Goal: Transaction & Acquisition: Purchase product/service

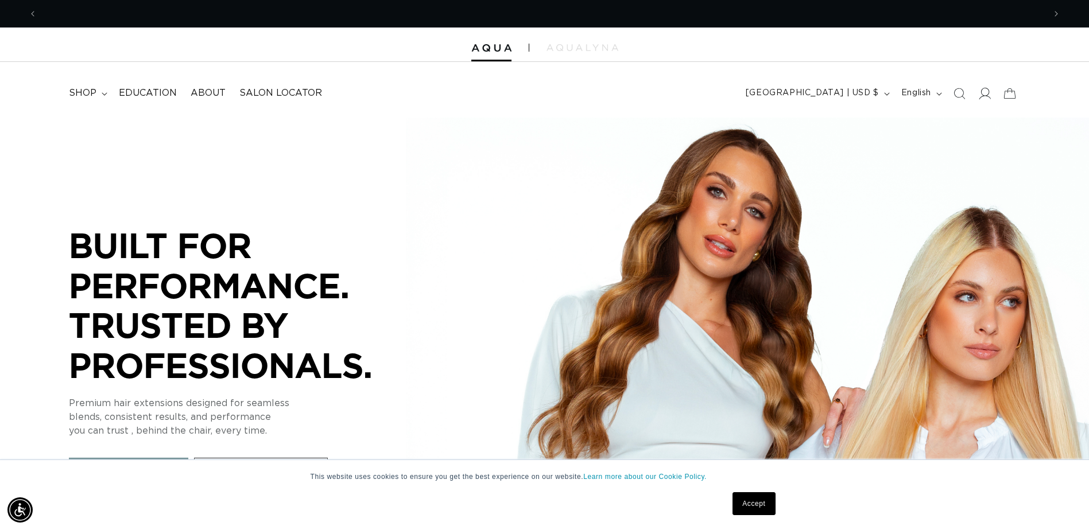
scroll to position [0, 2015]
click at [989, 92] on icon at bounding box center [984, 93] width 12 height 12
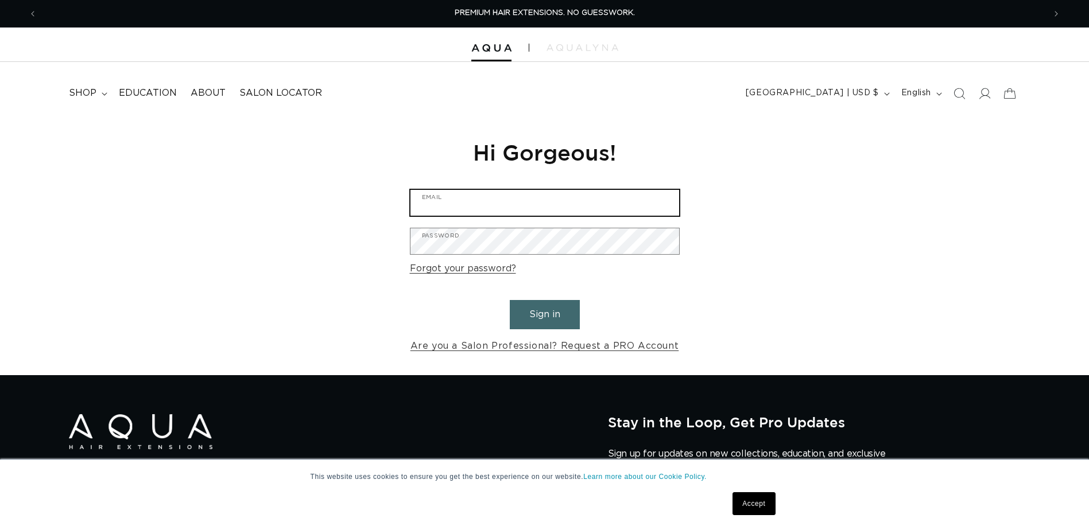
type input "labelladellerose@gmail.com"
click at [547, 315] on button "Sign in" at bounding box center [545, 314] width 70 height 29
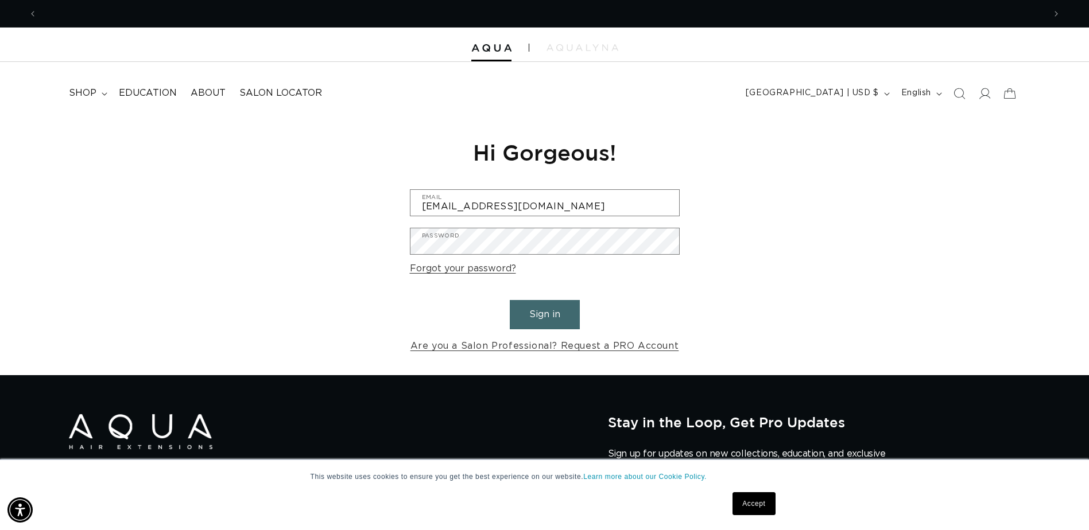
scroll to position [0, 1008]
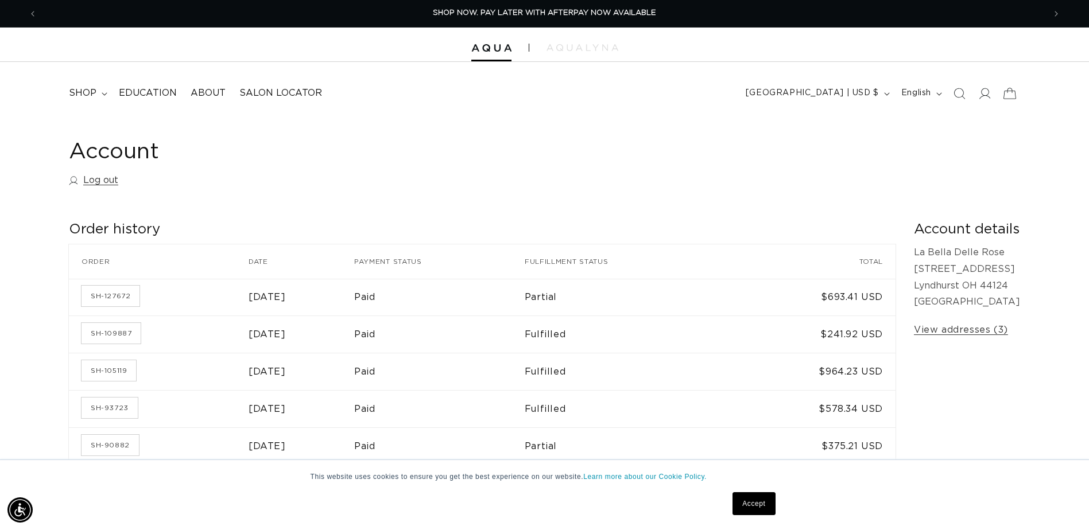
click at [1009, 91] on icon at bounding box center [1009, 93] width 27 height 27
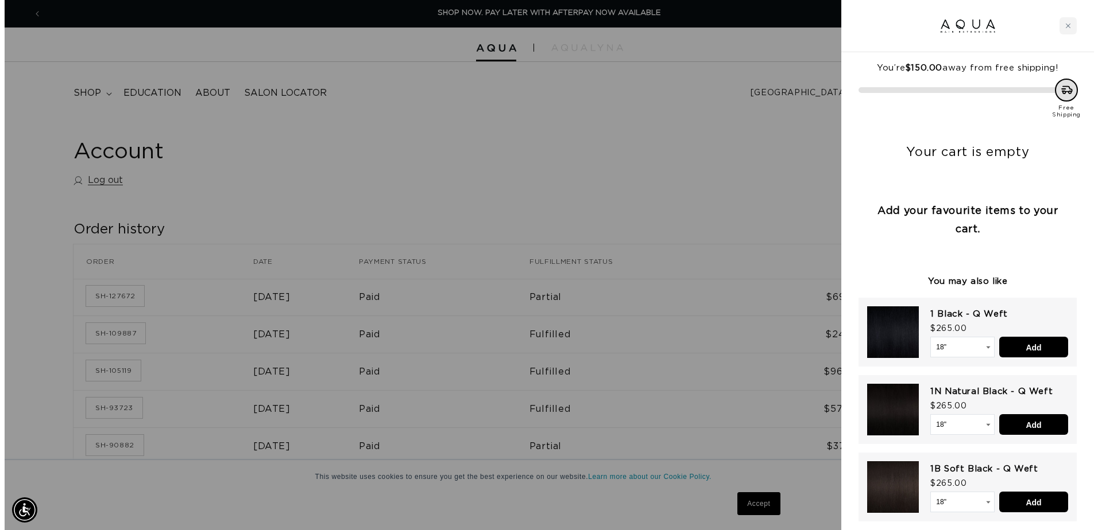
scroll to position [0, 1016]
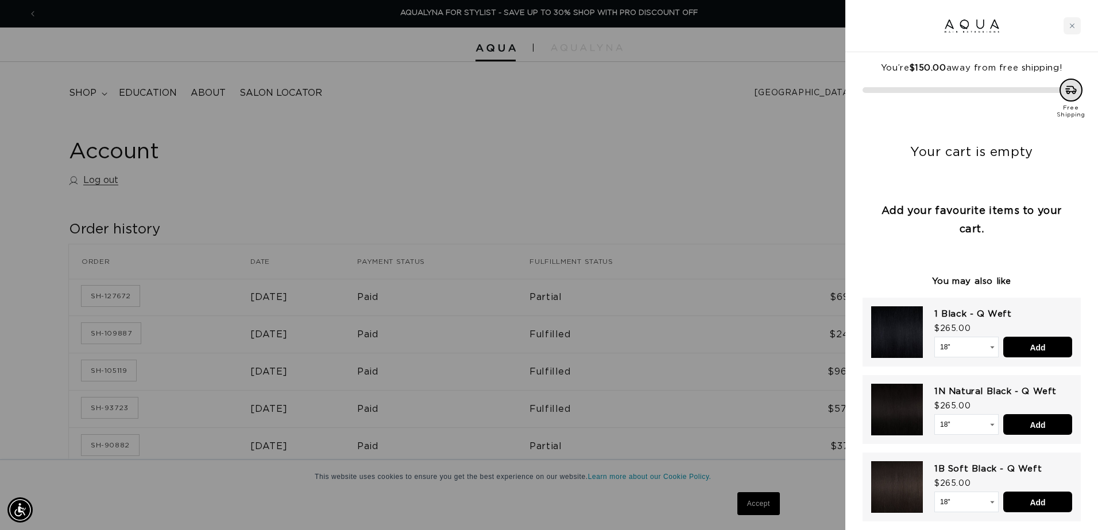
click at [753, 139] on div at bounding box center [549, 265] width 1098 height 530
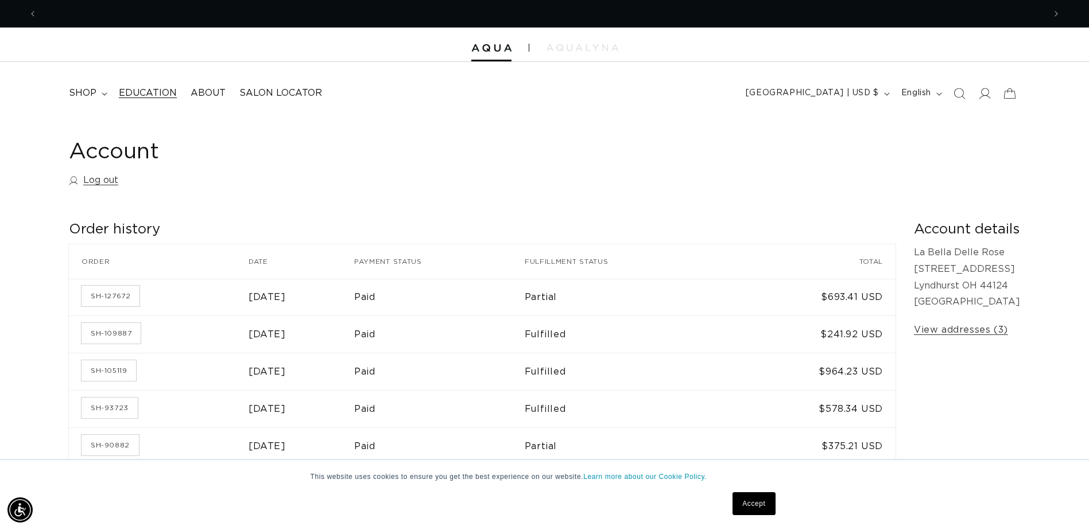
scroll to position [0, 2015]
click at [91, 87] on span "shop" at bounding box center [83, 93] width 28 height 12
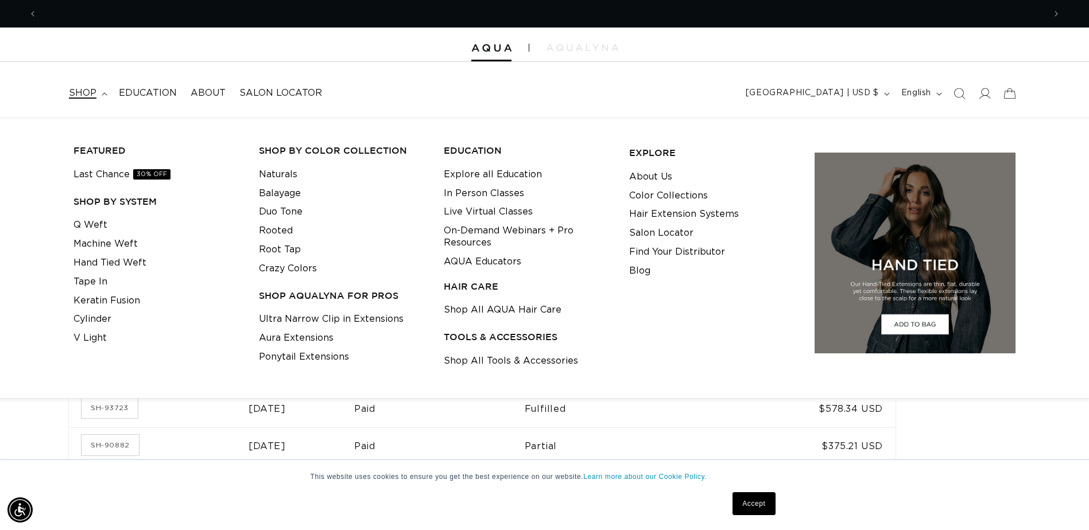
scroll to position [0, 0]
click at [99, 282] on link "Tape In" at bounding box center [90, 282] width 34 height 19
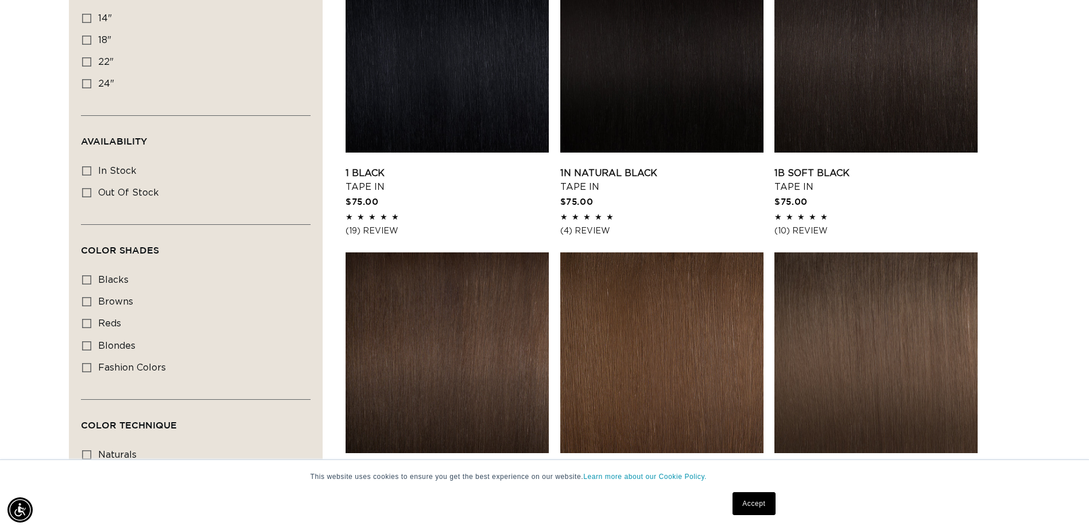
scroll to position [0, 1008]
click at [111, 320] on span "reds" at bounding box center [109, 323] width 23 height 9
click at [91, 320] on input "reds reds (4 products)" at bounding box center [86, 323] width 9 height 9
checkbox input "true"
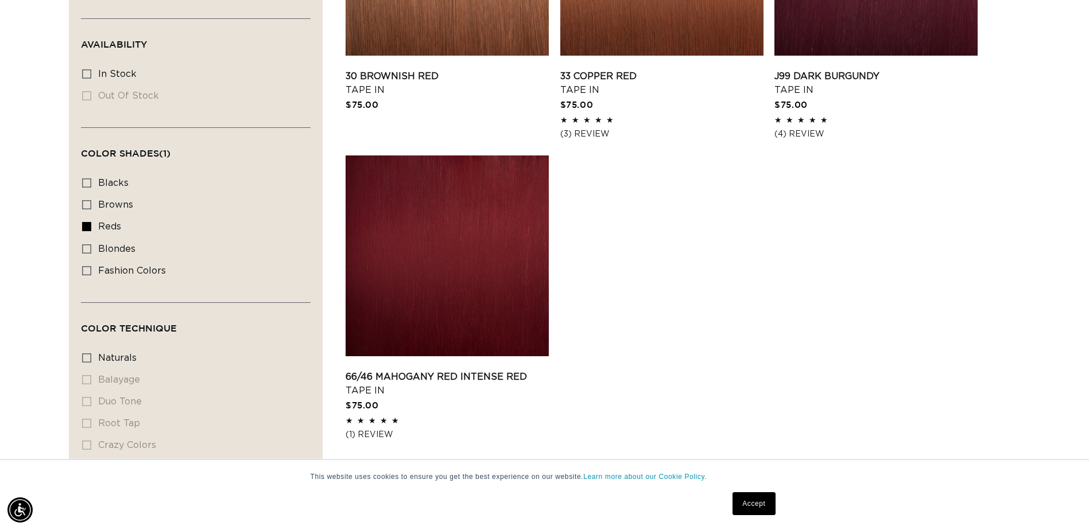
scroll to position [574, 0]
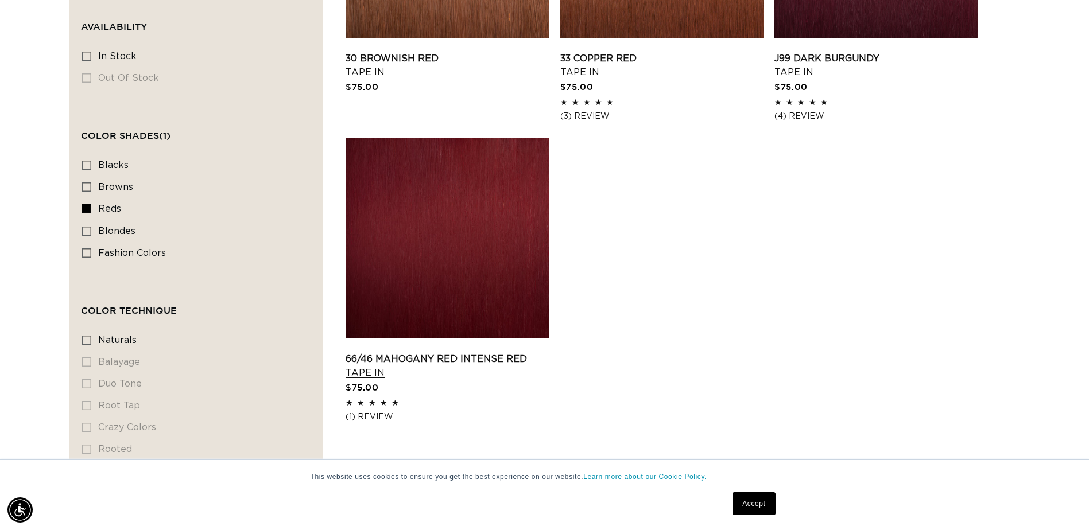
click at [454, 353] on link "66/46 Mahogany Red Intense Red Tape In" at bounding box center [447, 367] width 203 height 28
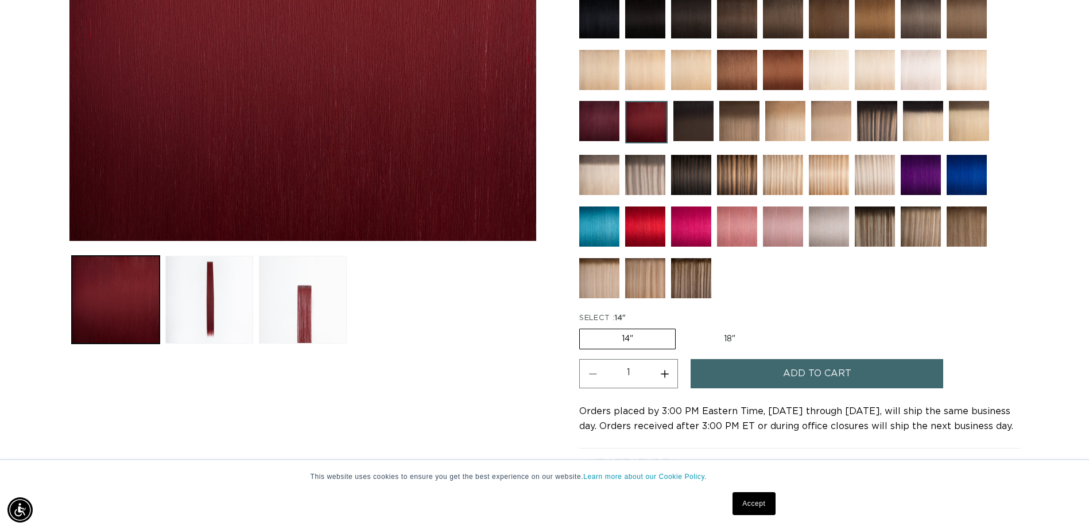
scroll to position [402, 0]
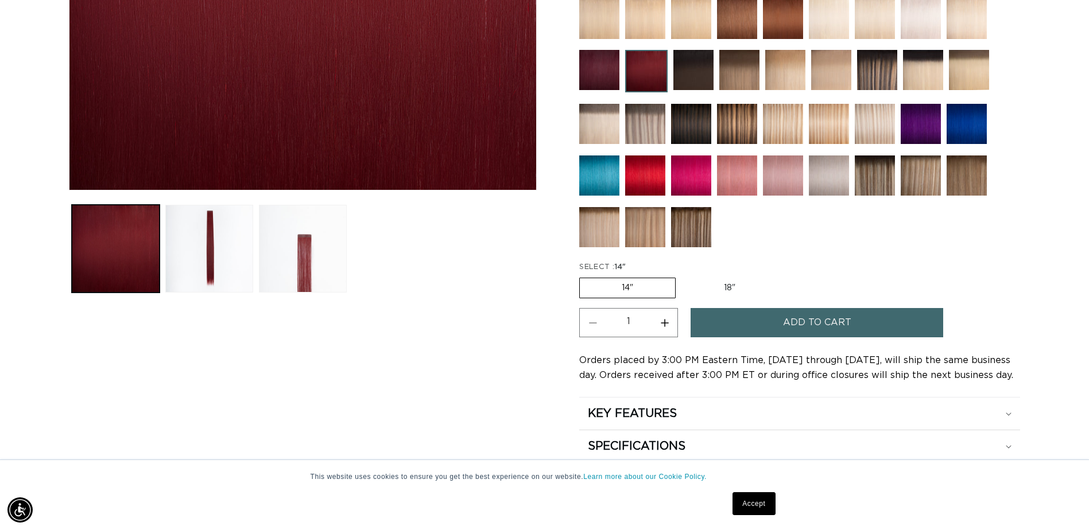
click at [653, 286] on label "14" Variant sold out or unavailable" at bounding box center [627, 288] width 96 height 21
click at [583, 276] on input "14" Variant sold out or unavailable" at bounding box center [582, 276] width 1 height 1
click at [723, 286] on label "18" Variant sold out or unavailable" at bounding box center [729, 288] width 95 height 20
click at [682, 276] on input "18" Variant sold out or unavailable" at bounding box center [681, 276] width 1 height 1
radio input "true"
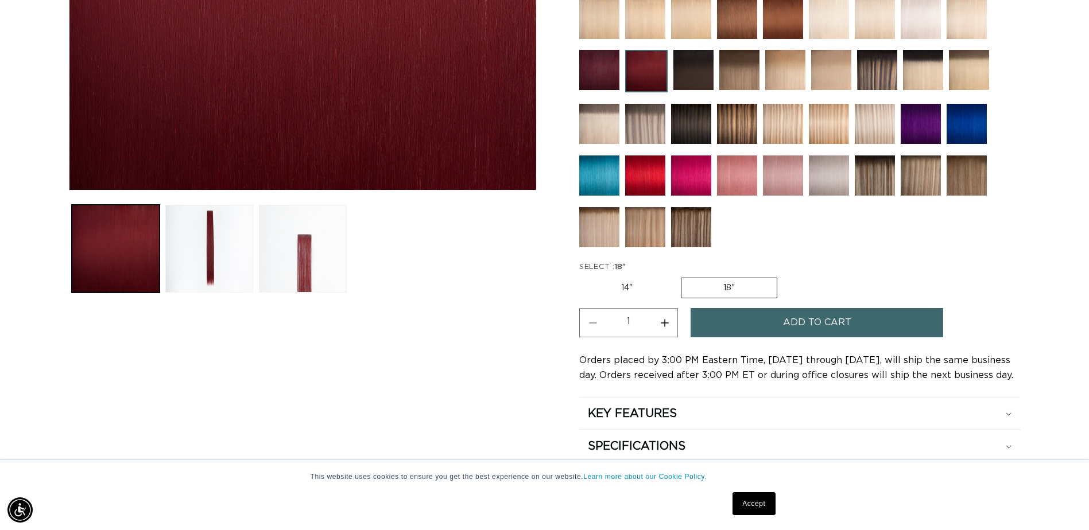
scroll to position [0, 1008]
click at [748, 291] on label "18" Variant sold out or unavailable" at bounding box center [729, 288] width 96 height 21
click at [681, 276] on input "18" Variant sold out or unavailable" at bounding box center [680, 276] width 1 height 1
click at [719, 286] on label "18" Variant sold out or unavailable" at bounding box center [729, 288] width 96 height 21
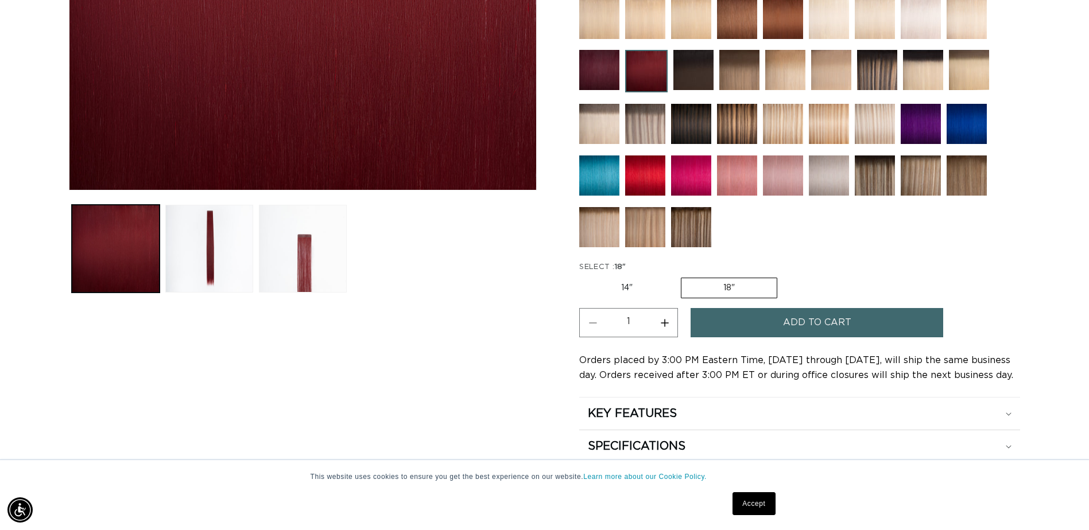
click at [681, 276] on input "18" Variant sold out or unavailable" at bounding box center [680, 276] width 1 height 1
click at [719, 286] on label "18" Variant sold out or unavailable" at bounding box center [729, 288] width 96 height 21
click at [681, 276] on input "18" Variant sold out or unavailable" at bounding box center [680, 276] width 1 height 1
click at [719, 286] on label "18" Variant sold out or unavailable" at bounding box center [729, 288] width 96 height 21
click at [681, 276] on input "18" Variant sold out or unavailable" at bounding box center [680, 276] width 1 height 1
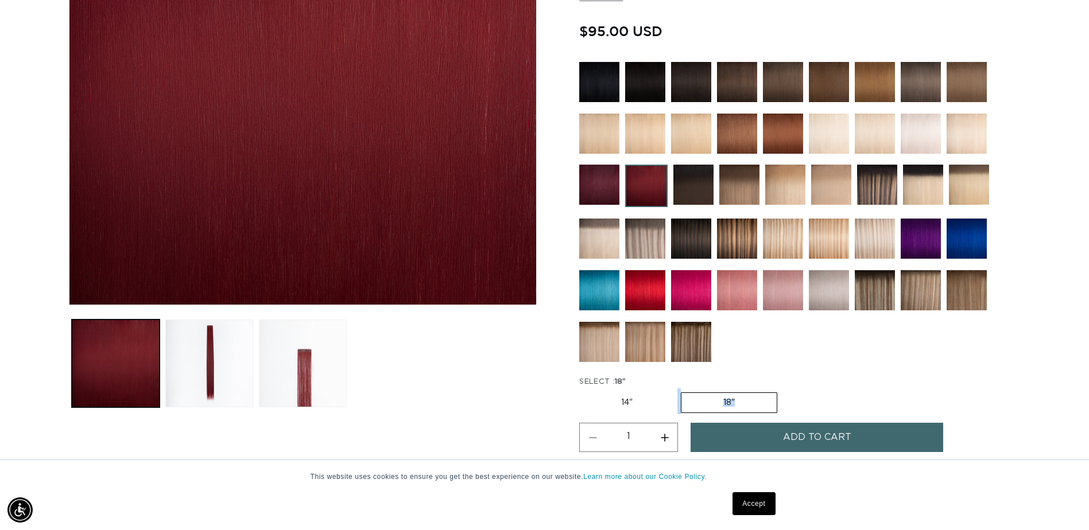
scroll to position [0, 0]
click at [601, 182] on img at bounding box center [599, 185] width 40 height 40
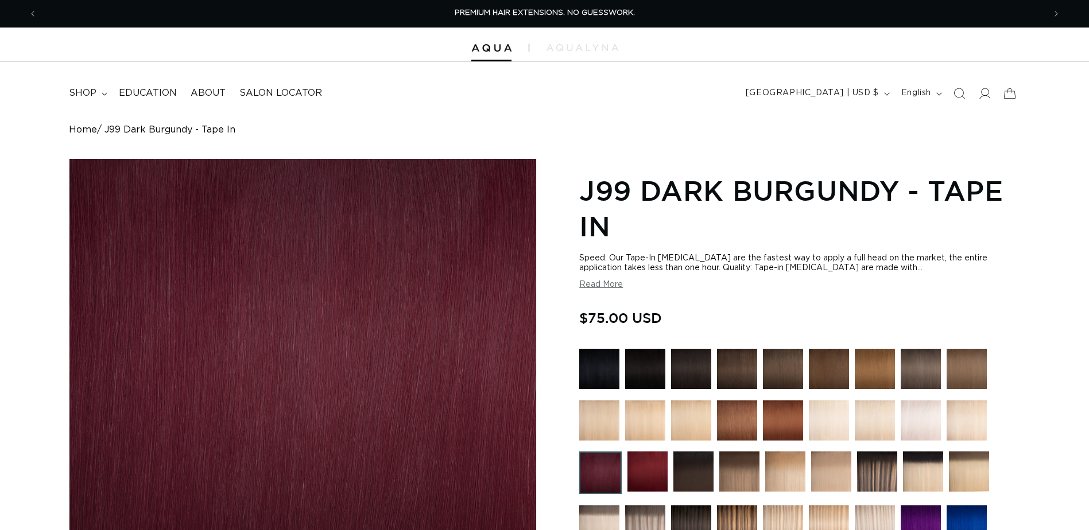
radio input "true"
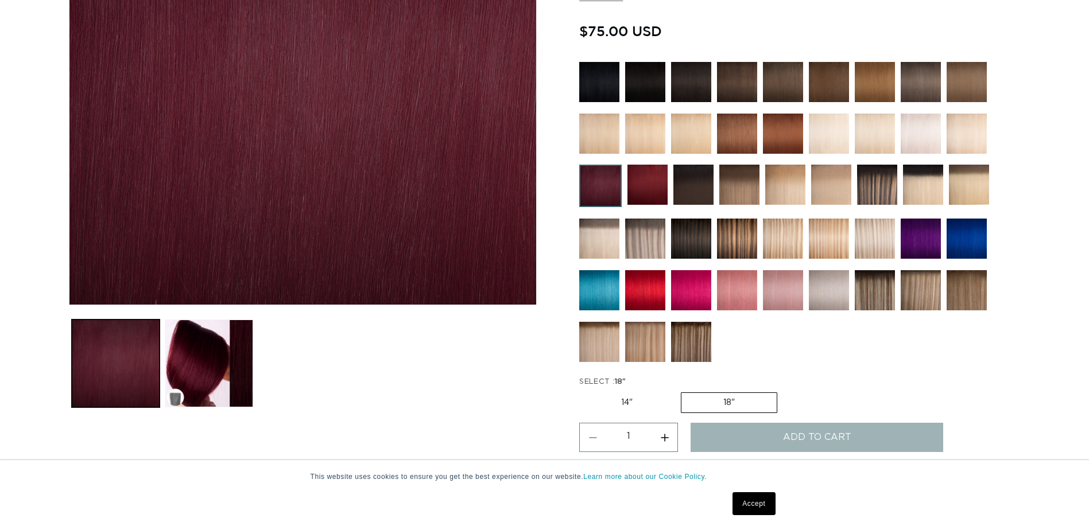
scroll to position [287, 0]
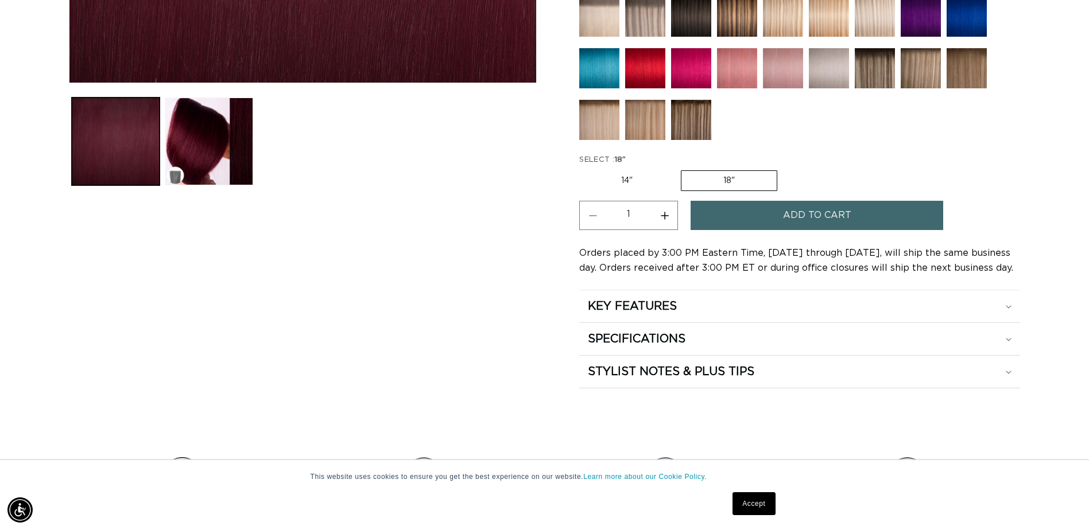
scroll to position [517, 0]
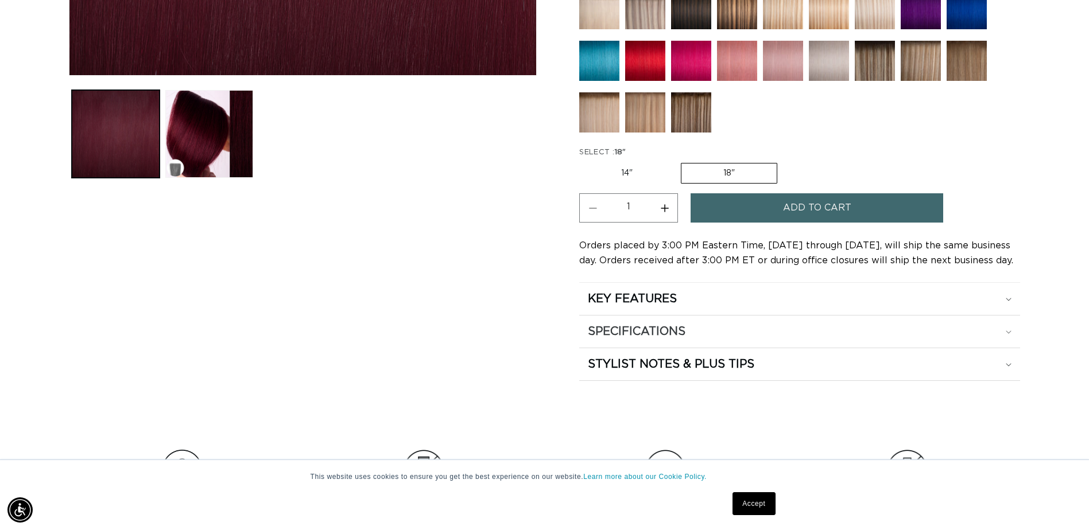
click at [669, 335] on h2 "SPECIFICATIONS" at bounding box center [637, 331] width 98 height 15
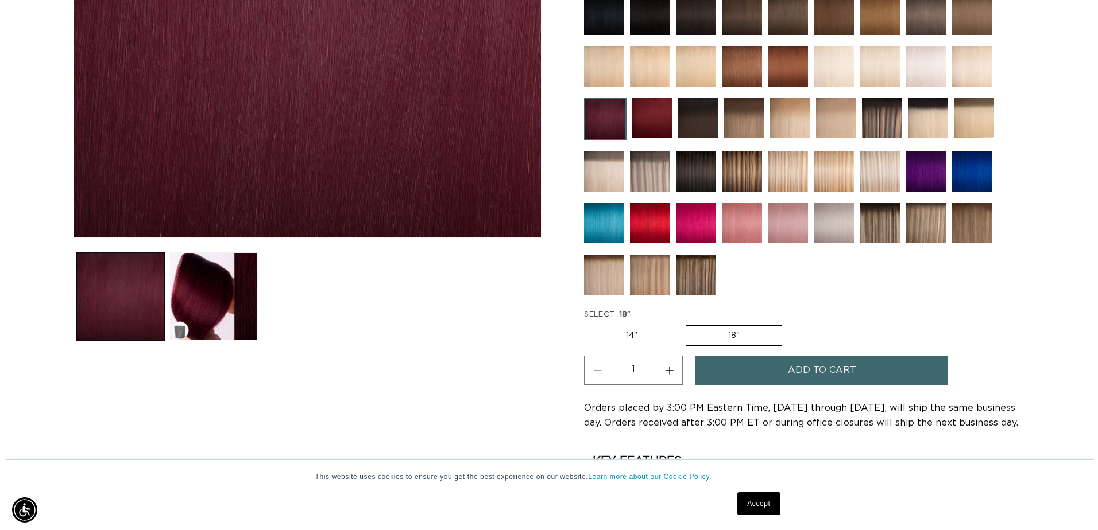
scroll to position [344, 0]
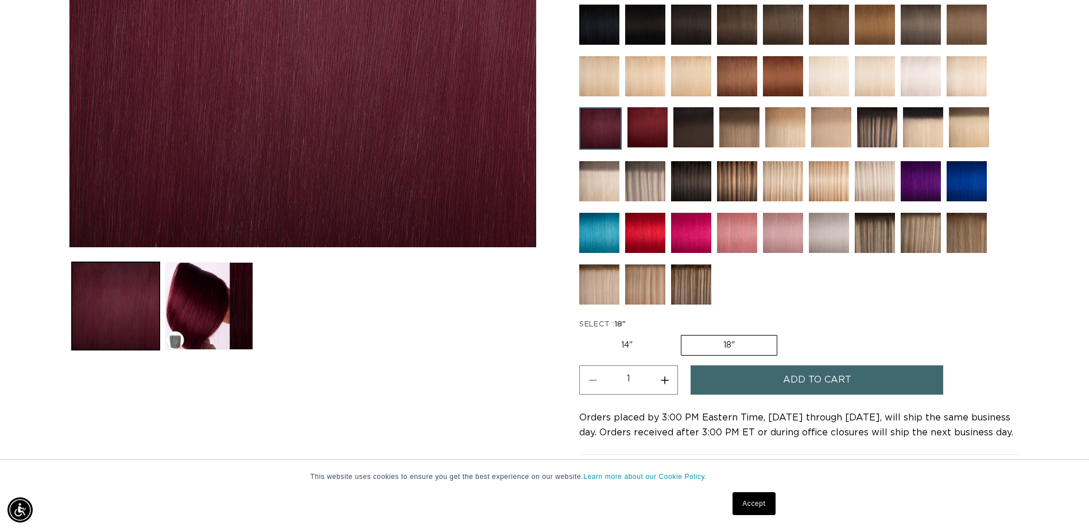
click at [828, 377] on span "Add to cart" at bounding box center [817, 380] width 68 height 29
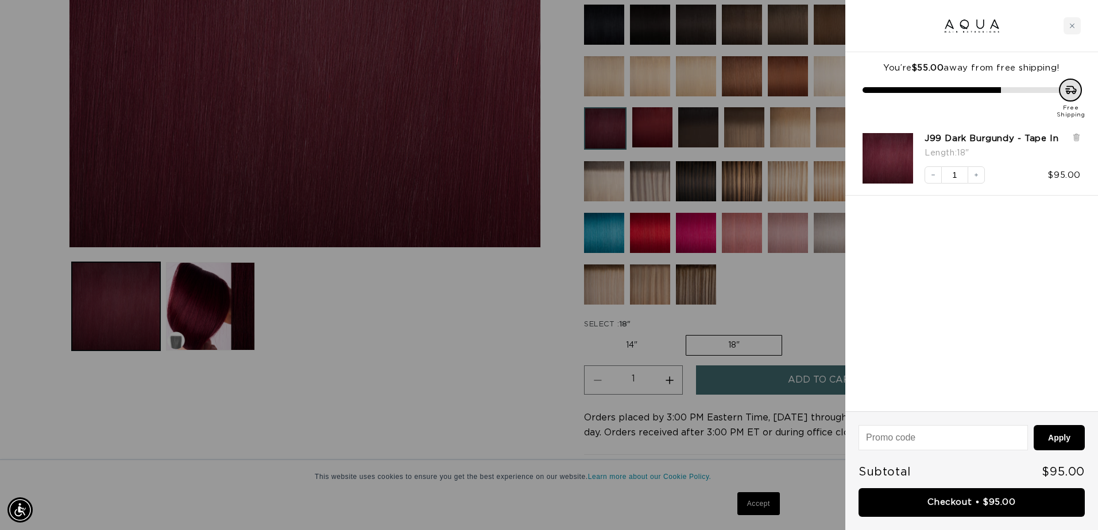
scroll to position [0, 2032]
click at [977, 176] on icon "Increase quantity" at bounding box center [976, 175] width 7 height 7
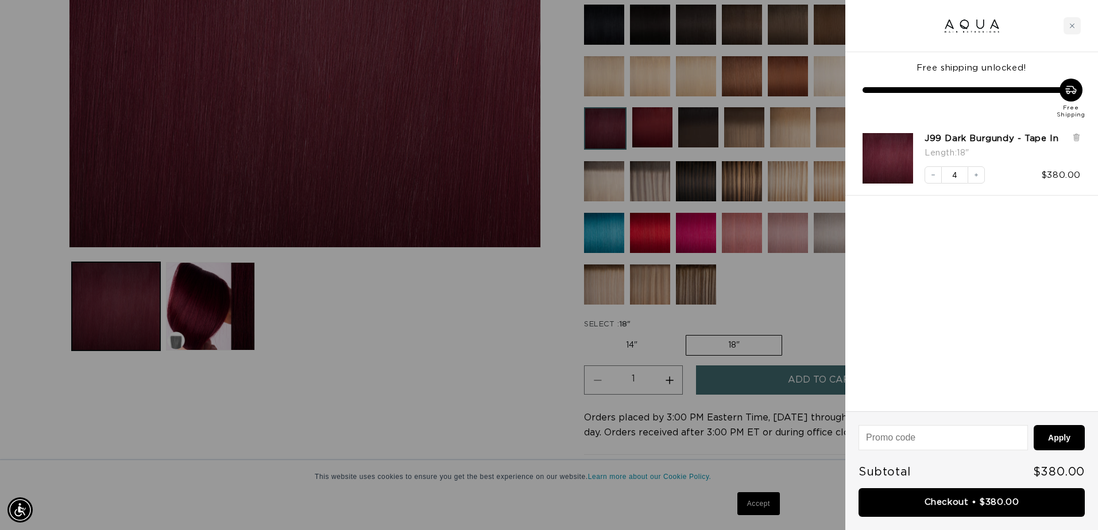
click at [977, 176] on icon "Increase quantity" at bounding box center [976, 175] width 7 height 7
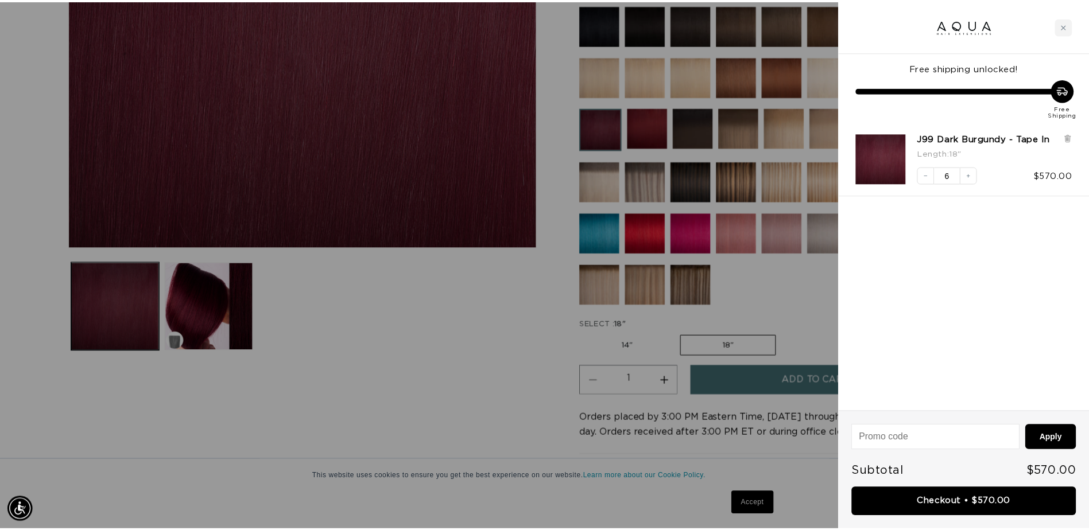
scroll to position [0, 1016]
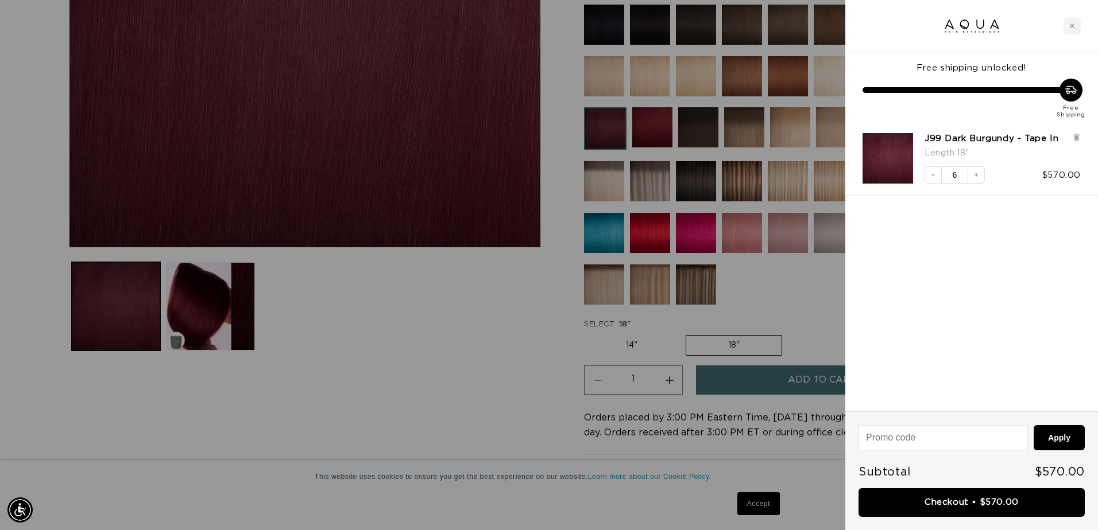
click at [501, 331] on div at bounding box center [549, 265] width 1098 height 530
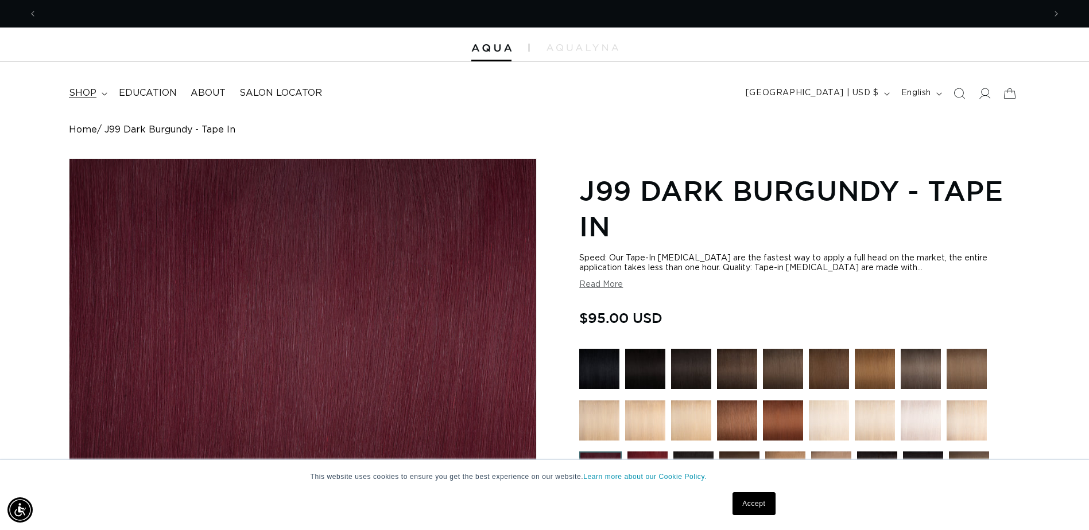
scroll to position [0, 0]
click at [82, 91] on span "shop" at bounding box center [83, 93] width 28 height 12
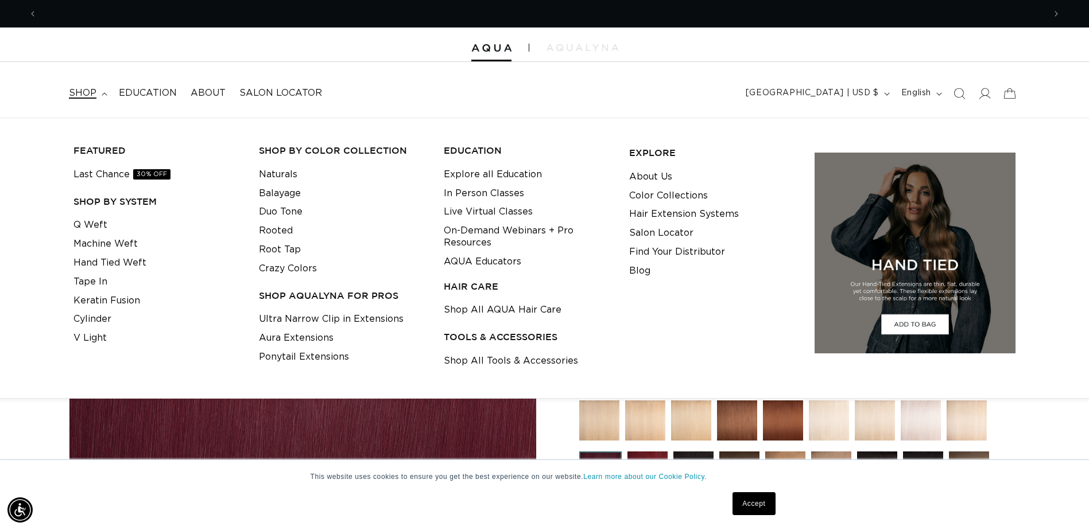
scroll to position [0, 1008]
click at [106, 296] on link "Keratin Fusion" at bounding box center [106, 301] width 67 height 19
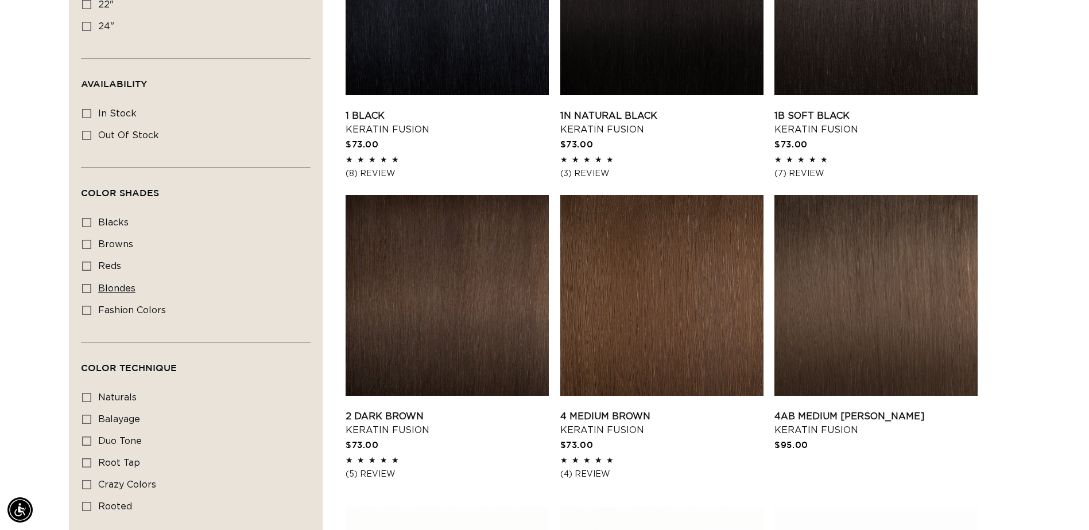
scroll to position [0, 1008]
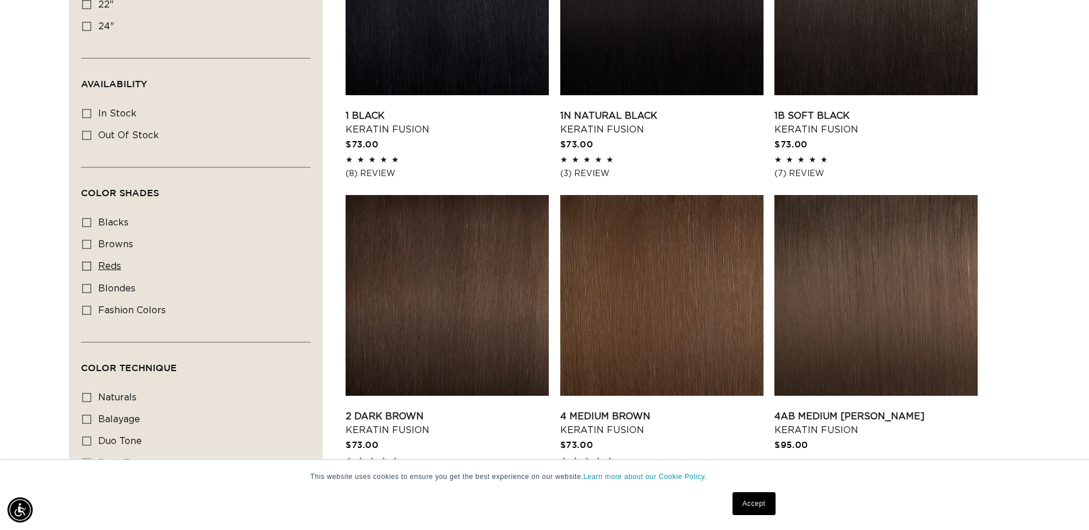
click at [109, 265] on span "reds" at bounding box center [109, 266] width 23 height 9
click at [91, 265] on input "reds reds (3 products)" at bounding box center [86, 266] width 9 height 9
checkbox input "true"
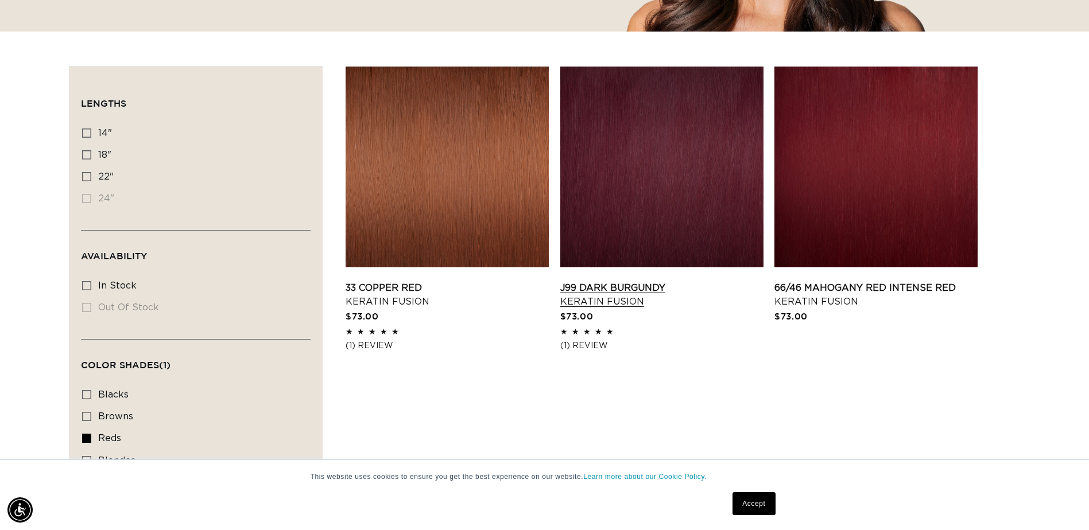
click at [640, 281] on link "J99 Dark Burgundy Keratin Fusion" at bounding box center [661, 295] width 203 height 28
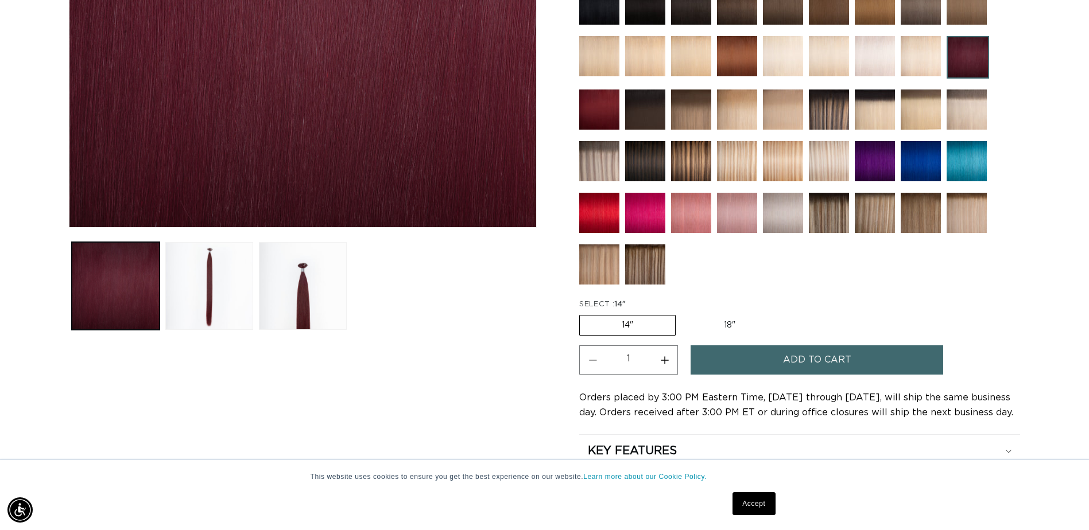
scroll to position [344, 0]
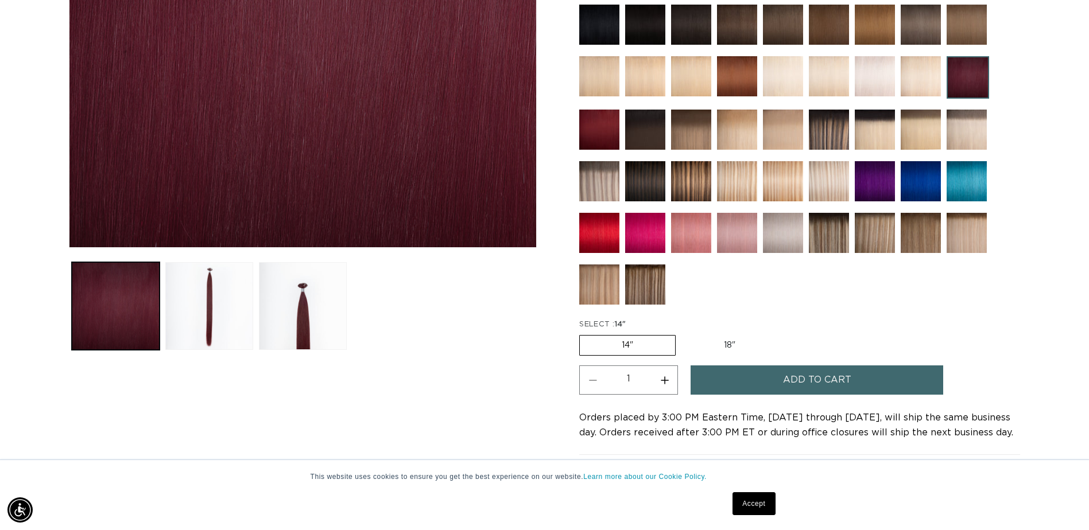
click at [598, 128] on img at bounding box center [599, 130] width 40 height 40
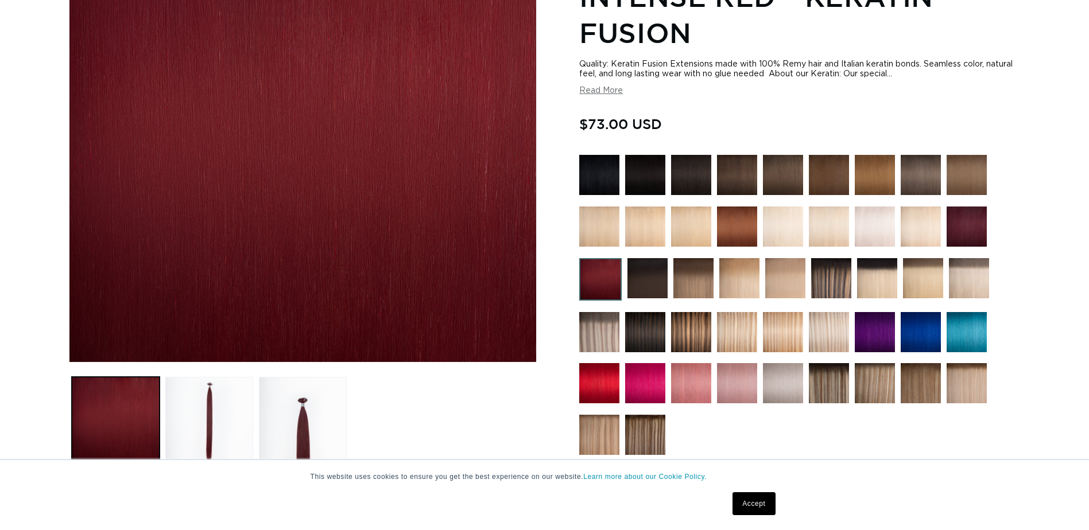
scroll to position [0, 1008]
click at [970, 225] on img at bounding box center [967, 227] width 40 height 40
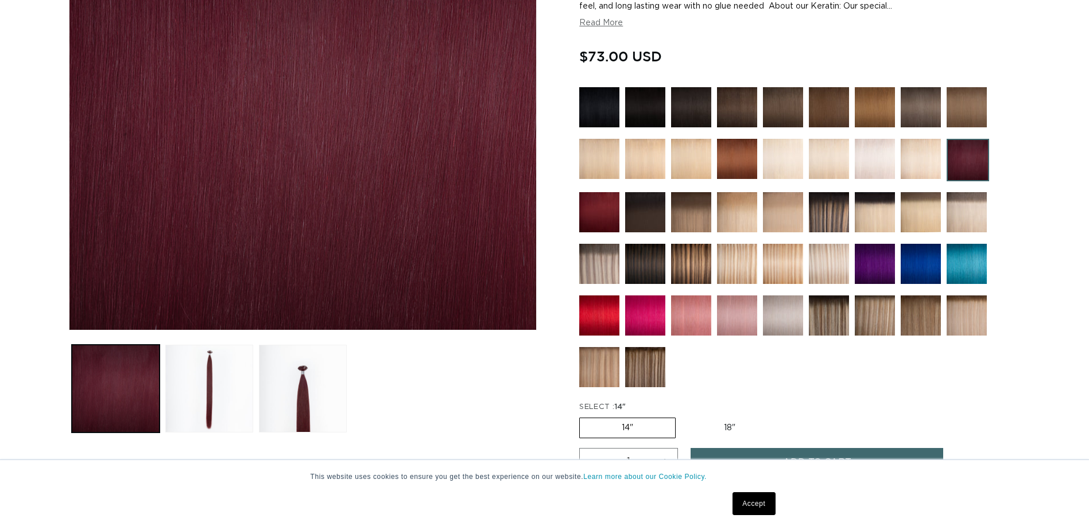
scroll to position [287, 0]
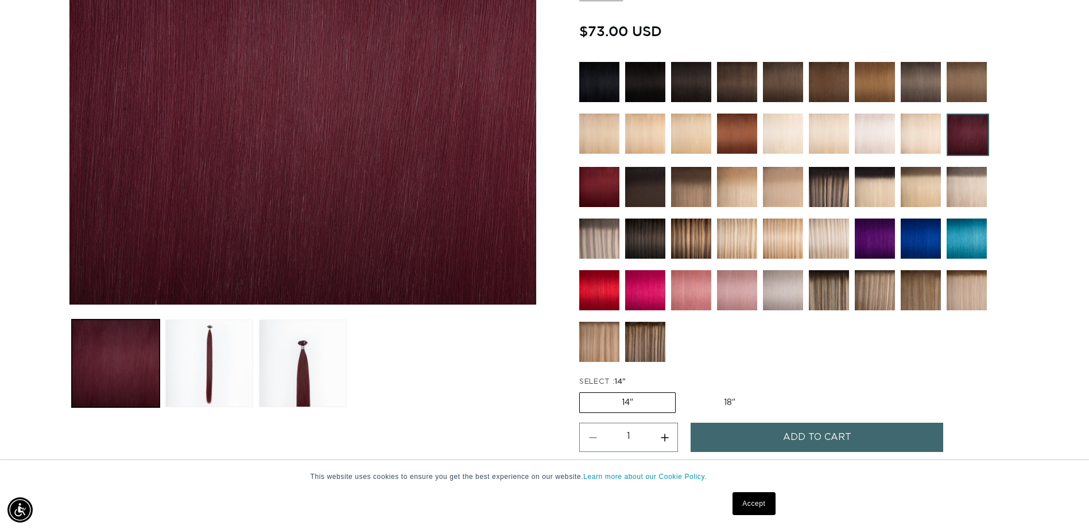
click at [741, 398] on label "18" Variant sold out or unavailable" at bounding box center [729, 403] width 95 height 20
click at [682, 391] on input "18" Variant sold out or unavailable" at bounding box center [681, 390] width 1 height 1
radio input "true"
